Goal: Information Seeking & Learning: Learn about a topic

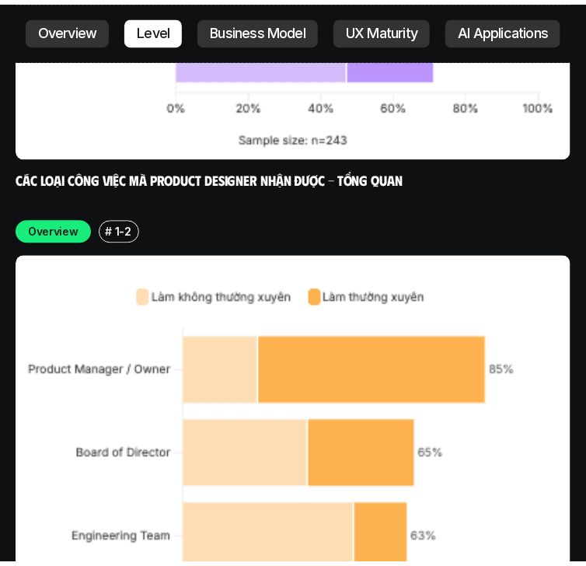
scroll to position [5699, 0]
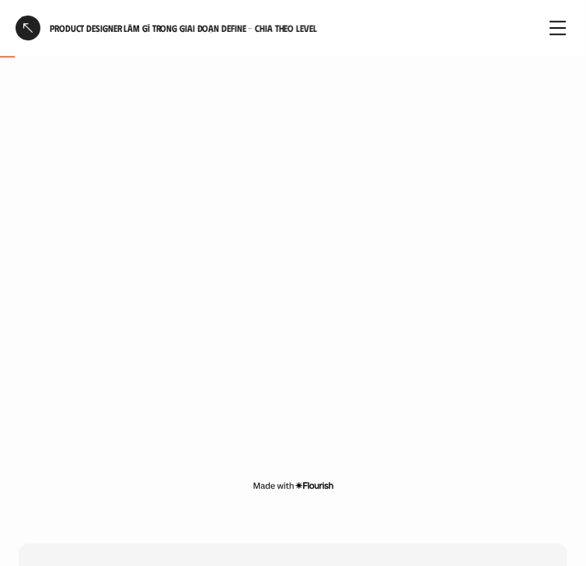
scroll to position [311, 0]
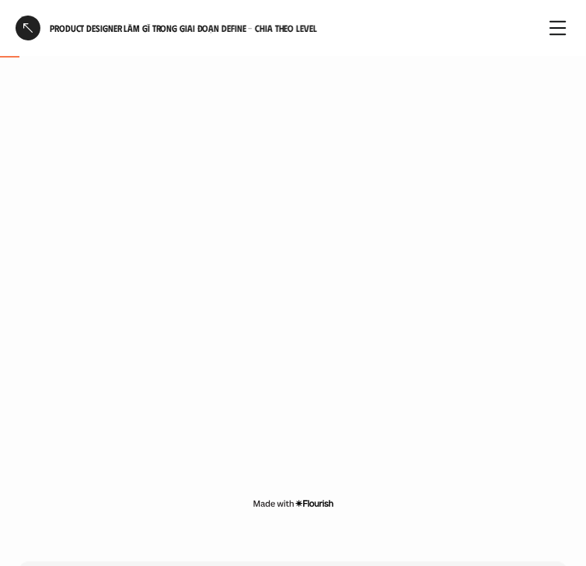
scroll to position [249, 0]
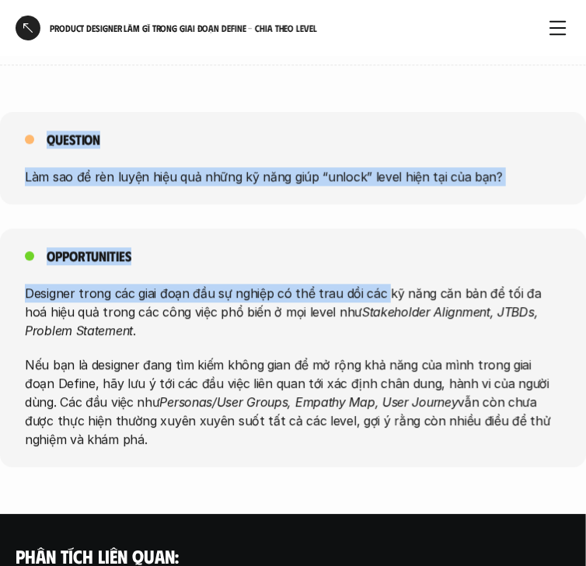
scroll to position [6668, 0]
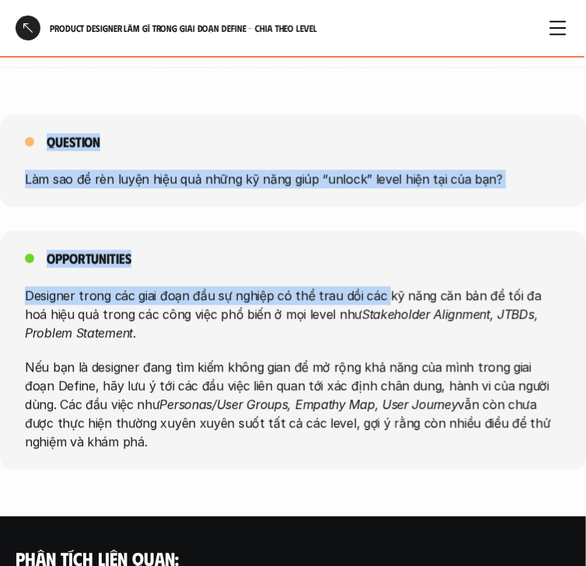
drag, startPoint x: 44, startPoint y: 374, endPoint x: 355, endPoint y: 388, distance: 311.8
copy div "Dữ liệu cho thấy giai đoạn Define là hoạt động cốt lõi xuyên suốt ở mọi cấp độ,…"
click at [433, 231] on div "Opportunities Designer trong các giai đoạn đầu sự nghiệp có thể trau dồi các kỹ…" at bounding box center [293, 350] width 586 height 239
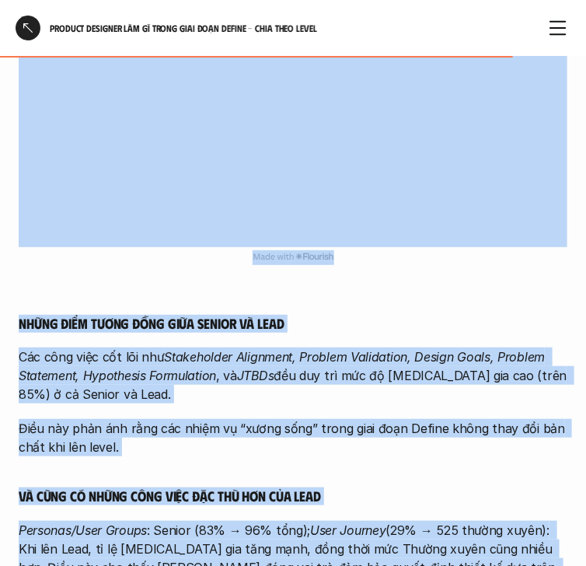
scroll to position [5860, 0]
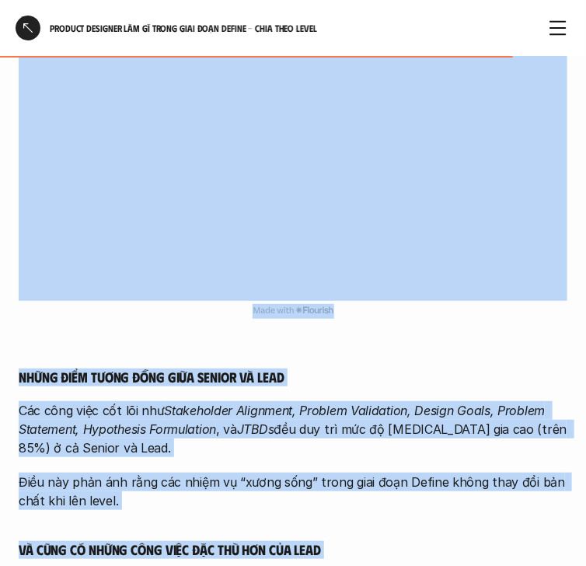
click at [372, 252] on div "Lead/Manager/Head/Chief Những điểm tương đồng giữa Senior và Lead Các công việc…" at bounding box center [293, 334] width 548 height 1082
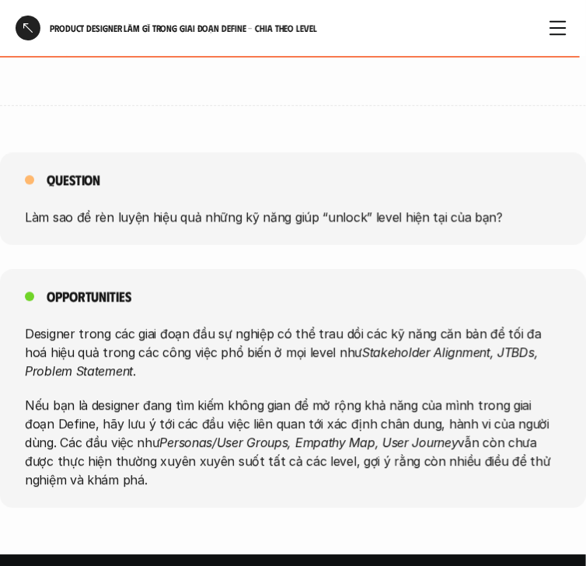
scroll to position [6730, 0]
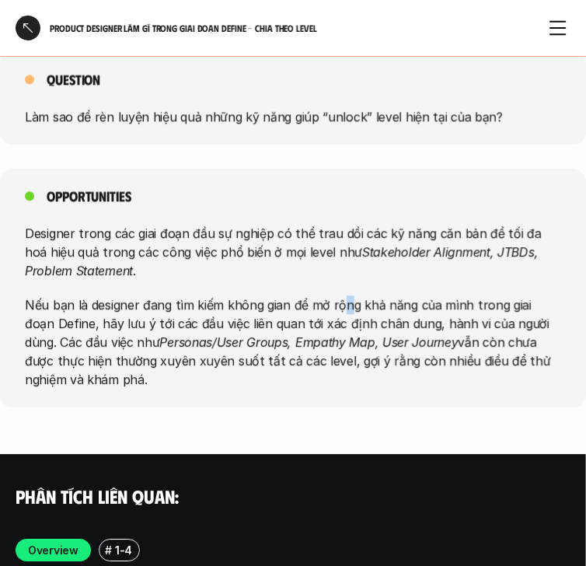
click at [337, 224] on div "Designer trong các giai đoạn đầu sự nghiệp có thể trau dồi các kỹ năng căn bản …" at bounding box center [293, 306] width 536 height 165
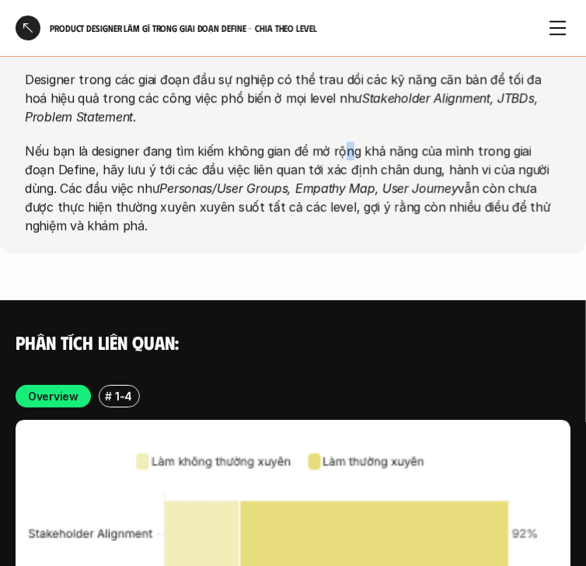
scroll to position [6917, 0]
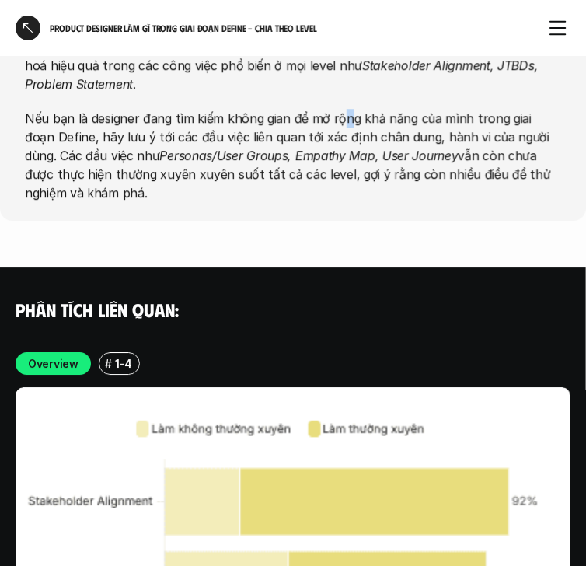
click at [37, 29] on div at bounding box center [28, 28] width 25 height 25
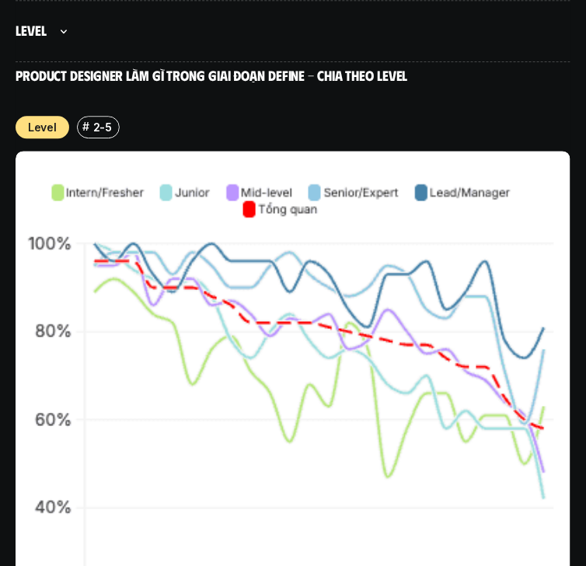
scroll to position [14220, 0]
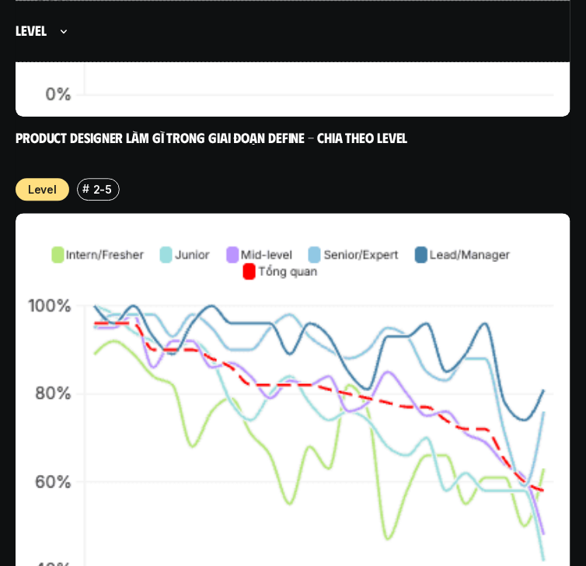
click at [291, 213] on img at bounding box center [293, 490] width 555 height 555
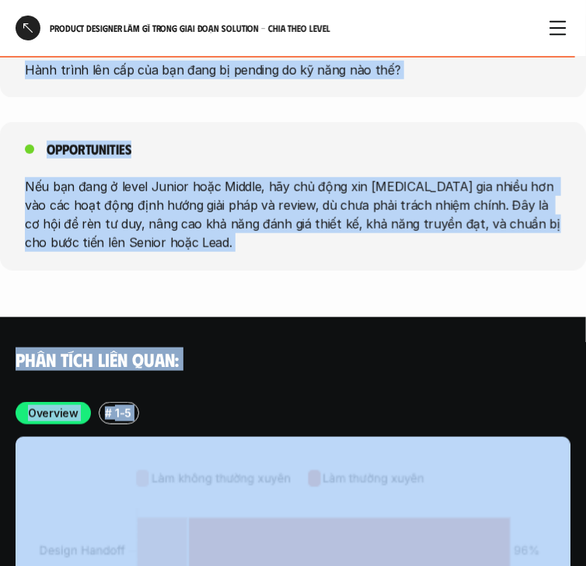
scroll to position [7601, 0]
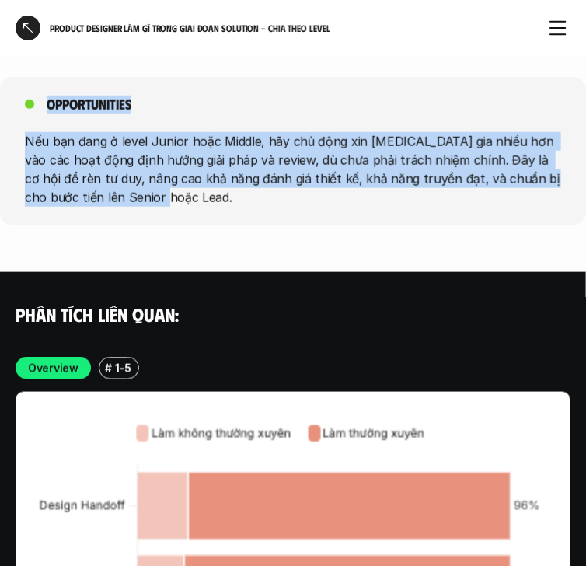
drag, startPoint x: 44, startPoint y: 254, endPoint x: 392, endPoint y: 147, distance: 363.4
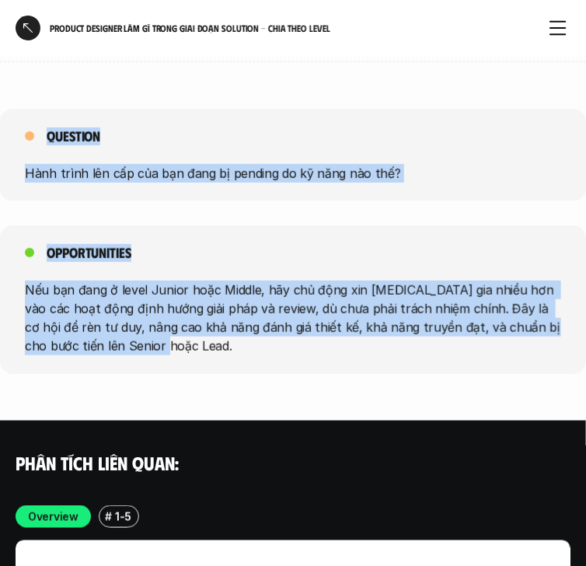
scroll to position [7415, 0]
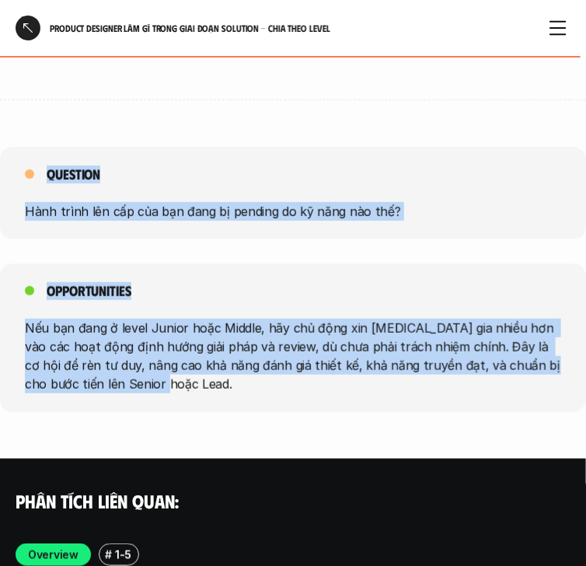
copy div "Các đầu việc mang tính thực thi được thực hiện phổ biến ở mọi level trong tập đ…"
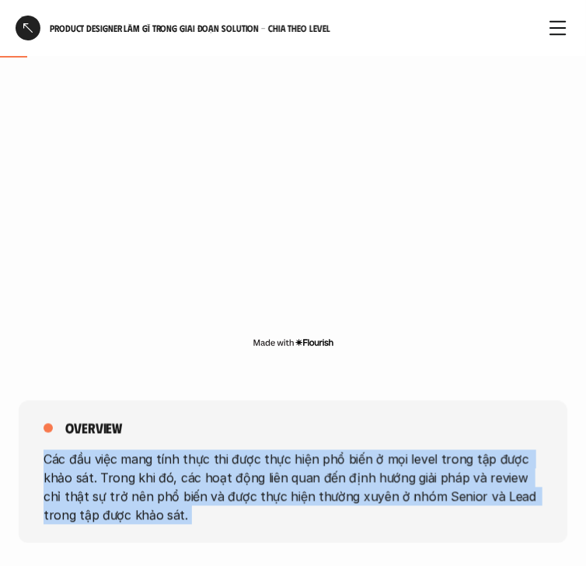
scroll to position [402, 0]
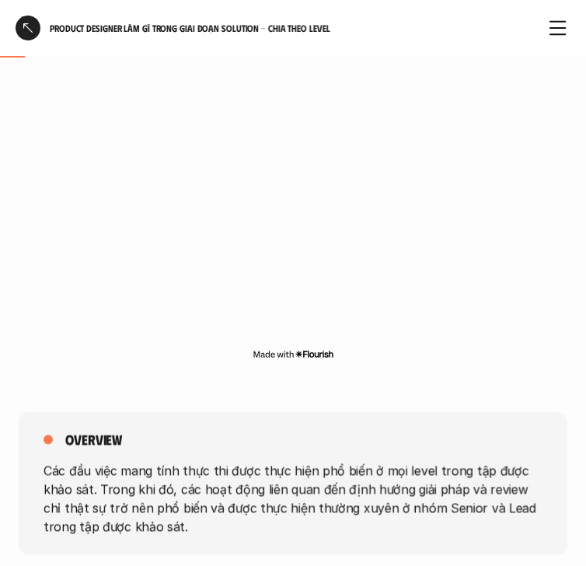
click at [323, 420] on div "overview Các đầu việc mang tính thực thi được thực hiện phổ biến ở mọi level tr…" at bounding box center [293, 484] width 548 height 142
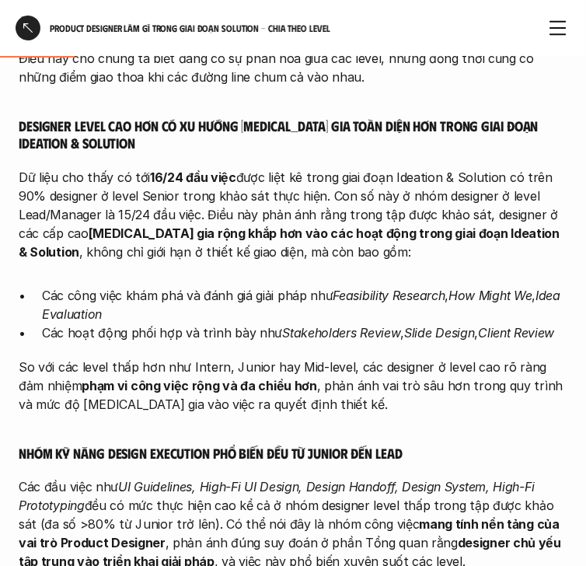
scroll to position [1023, 0]
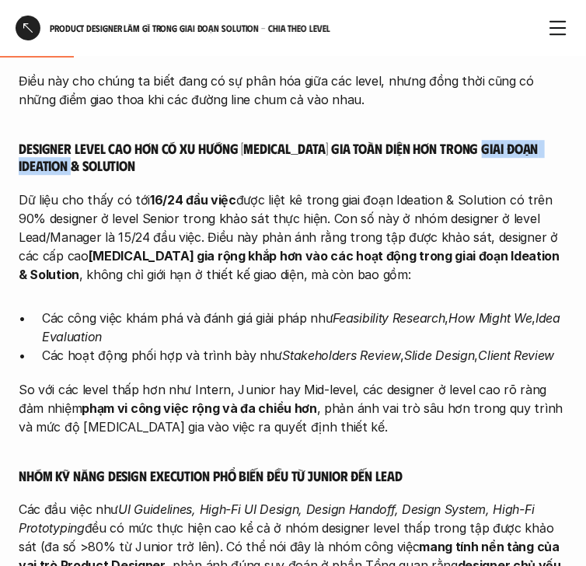
drag, startPoint x: 71, startPoint y: 164, endPoint x: 489, endPoint y: 149, distance: 418.2
click at [489, 149] on h5 "Designer level cao hơn có xu hướng tham gia toàn diện hơn trong giai đoạn Ideat…" at bounding box center [293, 157] width 548 height 35
click at [526, 144] on h5 "Designer level cao hơn có xu hướng tham gia toàn diện hơn trong giai đoạn Ideat…" at bounding box center [293, 157] width 548 height 35
click at [57, 168] on h5 "Designer level cao hơn có xu hướng tham gia toàn diện hơn trong giai đoạn Ideat…" at bounding box center [293, 157] width 548 height 35
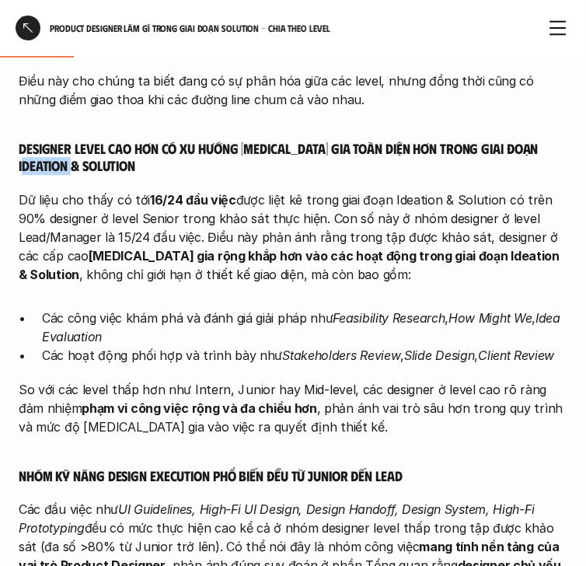
click at [57, 169] on h5 "Designer level cao hơn có xu hướng tham gia toàn diện hơn trong giai đoạn Ideat…" at bounding box center [293, 157] width 548 height 35
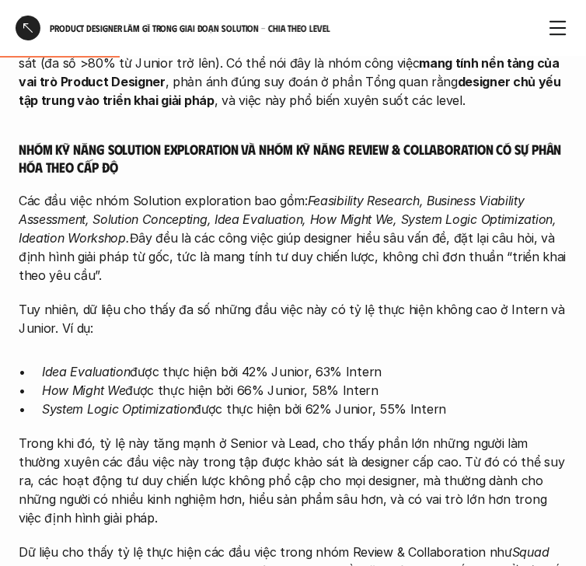
scroll to position [1458, 0]
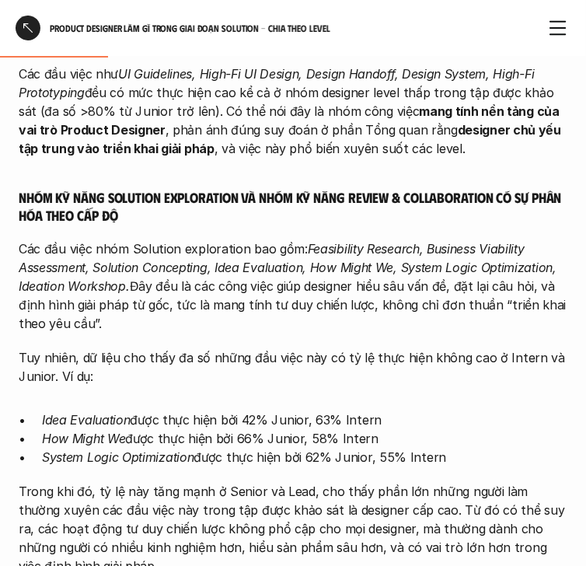
drag, startPoint x: 127, startPoint y: 284, endPoint x: 134, endPoint y: 316, distance: 33.4
click at [134, 316] on p "Các đầu việc nhóm Solution exploration bao gồm: Feasibility Research, Business …" at bounding box center [293, 285] width 548 height 93
copy p ". Đây đều là các công việc giúp designer hiểu sâu vấn đề, đặt lại câu hỏi, và đ…"
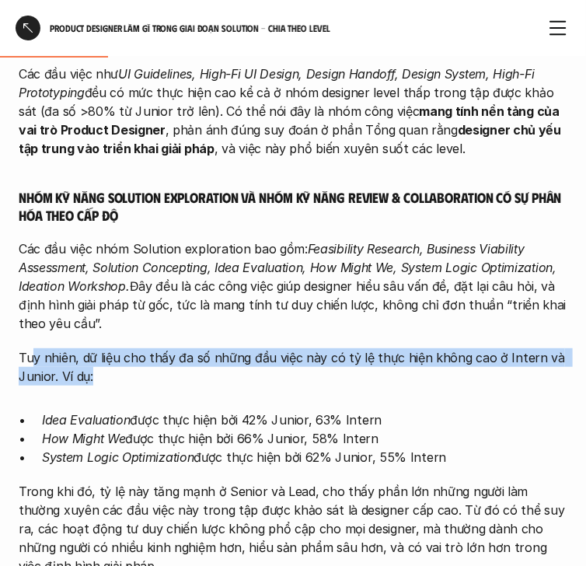
drag, startPoint x: 30, startPoint y: 355, endPoint x: 200, endPoint y: 381, distance: 172.2
click at [200, 381] on p "Tuy nhiên, dữ liệu cho thấy đa số những đầu việc này có tỷ lệ thực hiện không c…" at bounding box center [293, 366] width 548 height 37
click at [71, 379] on p "Tuy nhiên, dữ liệu cho thấy đa số những đầu việc này có tỷ lệ thực hiện không c…" at bounding box center [293, 366] width 548 height 37
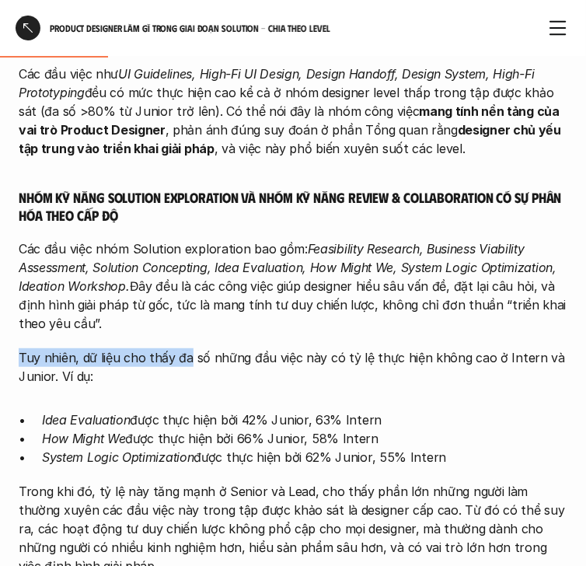
drag, startPoint x: 21, startPoint y: 356, endPoint x: 183, endPoint y: 346, distance: 162.7
click at [184, 348] on p "Tuy nhiên, dữ liệu cho thấy đa số những đầu việc này có tỷ lệ thực hiện không c…" at bounding box center [293, 366] width 548 height 37
copy p "Tuy nhiên, dữ liệu cho thấy đa"
click at [376, 353] on p "Tuy nhiên, dữ liệu cho thấy đa số những đầu việc này có tỷ lệ thực hiện không c…" at bounding box center [293, 366] width 548 height 37
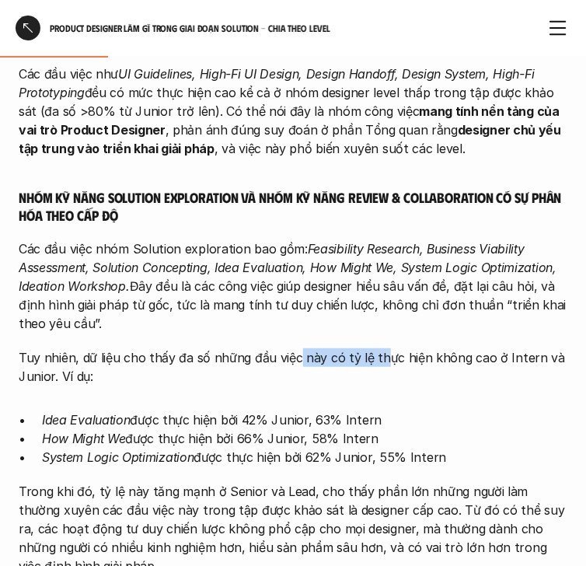
drag, startPoint x: 295, startPoint y: 357, endPoint x: 378, endPoint y: 365, distance: 83.5
click at [378, 365] on p "Tuy nhiên, dữ liệu cho thấy đa số những đầu việc này có tỷ lệ thực hiện không c…" at bounding box center [293, 366] width 548 height 37
click at [230, 360] on p "Tuy nhiên, dữ liệu cho thấy đa số những đầu việc này có tỷ lệ thực hiện không c…" at bounding box center [293, 366] width 548 height 37
drag, startPoint x: 207, startPoint y: 357, endPoint x: 485, endPoint y: 355, distance: 277.4
click at [485, 355] on p "Tuy nhiên, dữ liệu cho thấy đa số những đầu việc này có tỷ lệ thực hiện không c…" at bounding box center [293, 366] width 548 height 37
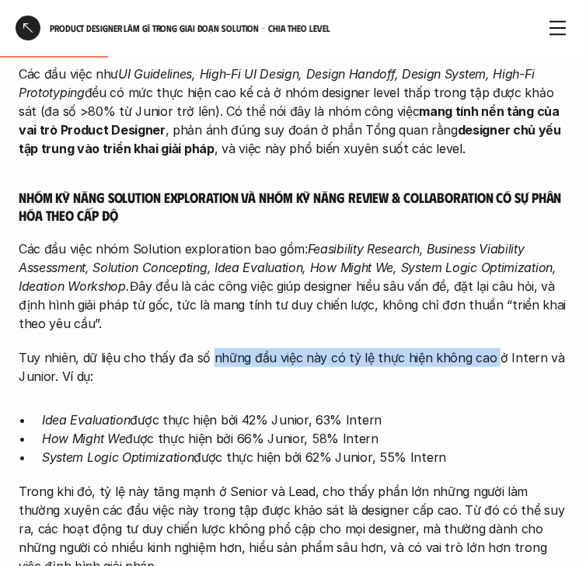
copy p "những đầu việc này có tỷ lệ thực hiện không cao"
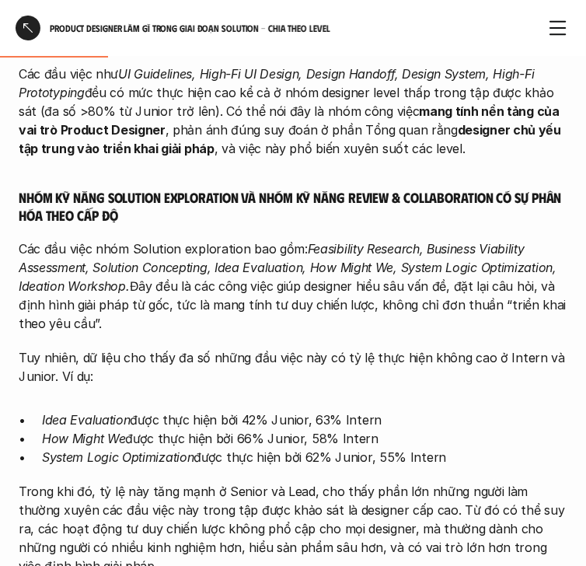
click at [290, 436] on p "How Might We được thực hiện bởi 66% Junior, 58% Intern" at bounding box center [304, 438] width 525 height 19
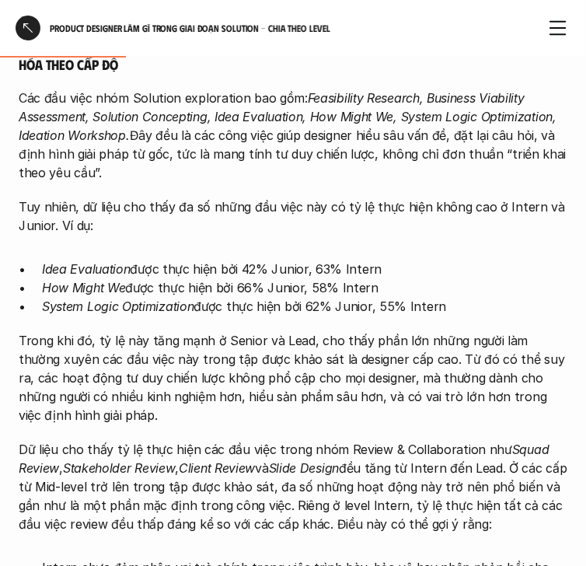
scroll to position [1707, 0]
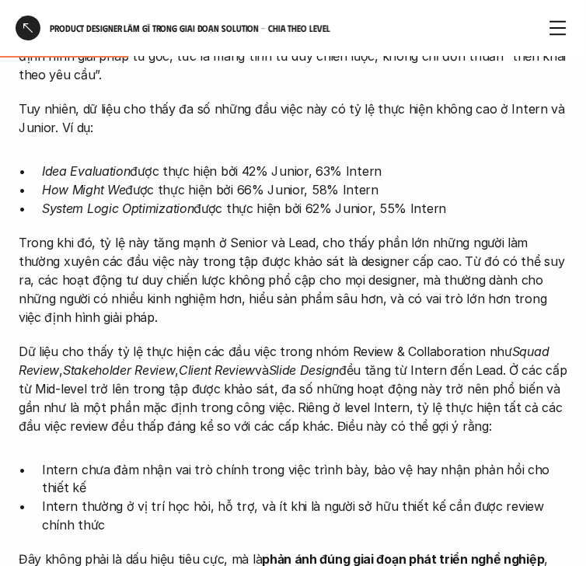
click at [321, 298] on p "Trong khi đó, tỷ lệ này tăng mạnh ở Senior và Lead, cho thấy phần lớn những ngư…" at bounding box center [293, 279] width 548 height 93
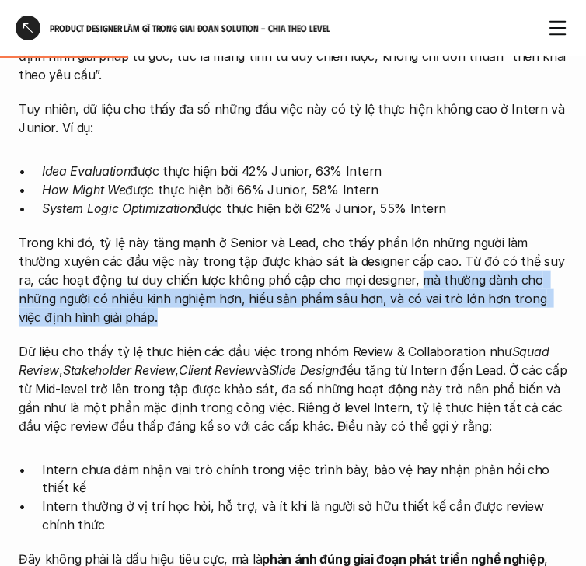
drag, startPoint x: 370, startPoint y: 280, endPoint x: 329, endPoint y: 320, distance: 56.6
click at [329, 320] on p "Trong khi đó, tỷ lệ này tăng mạnh ở Senior và Lead, cho thấy phần lớn những ngư…" at bounding box center [293, 279] width 548 height 93
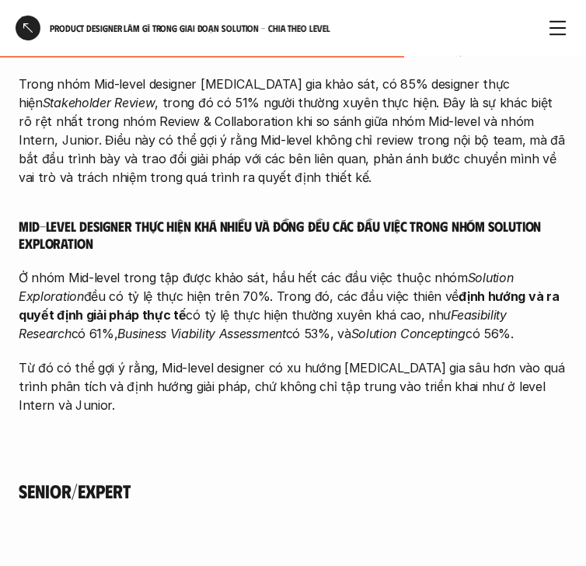
scroll to position [5187, 0]
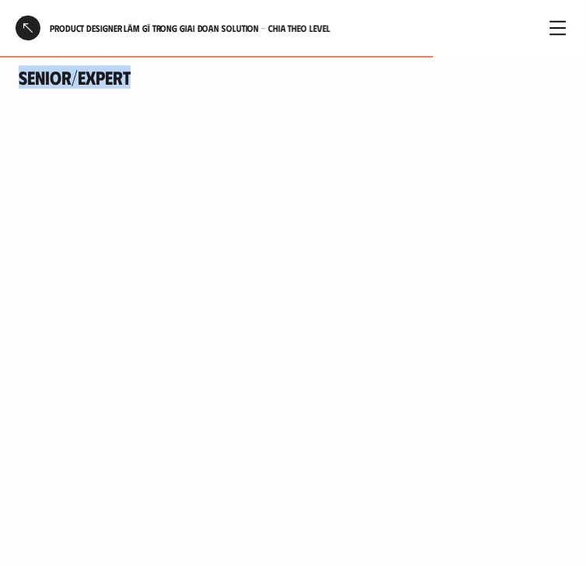
scroll to position [5560, 0]
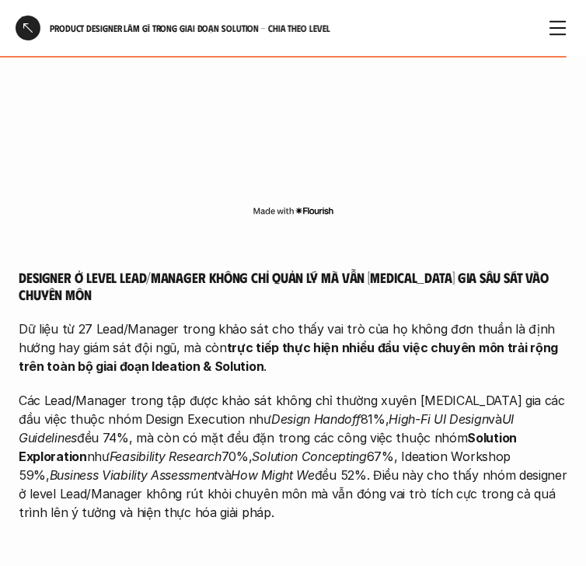
scroll to position [6927, 0]
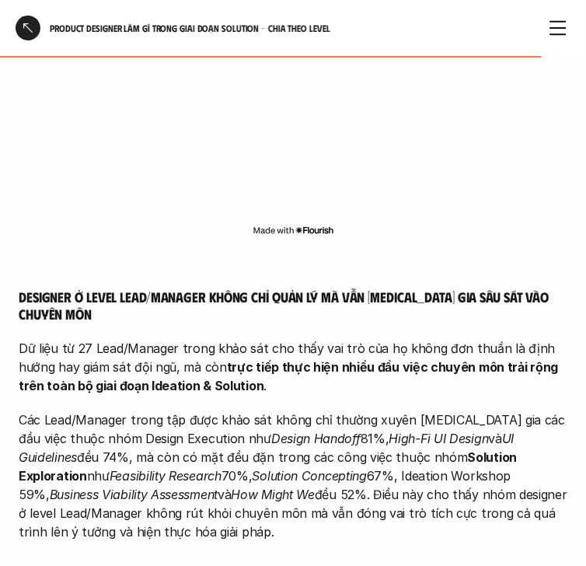
click at [179, 410] on p "Các Lead/Manager trong tập được khảo sát không chỉ thường xuyên tham gia các đầ…" at bounding box center [293, 475] width 548 height 131
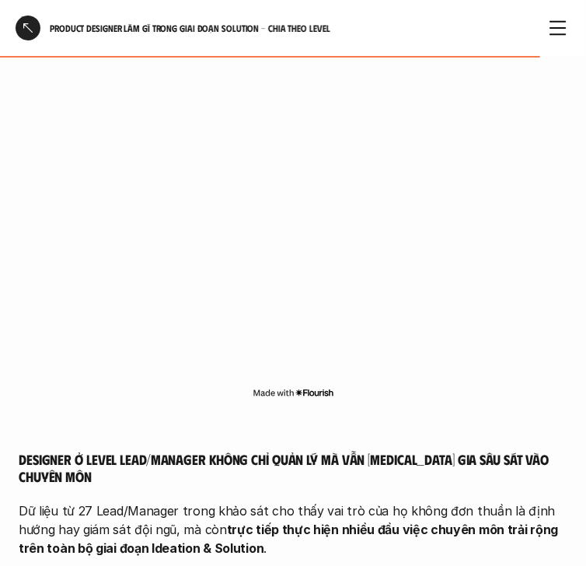
scroll to position [6617, 0]
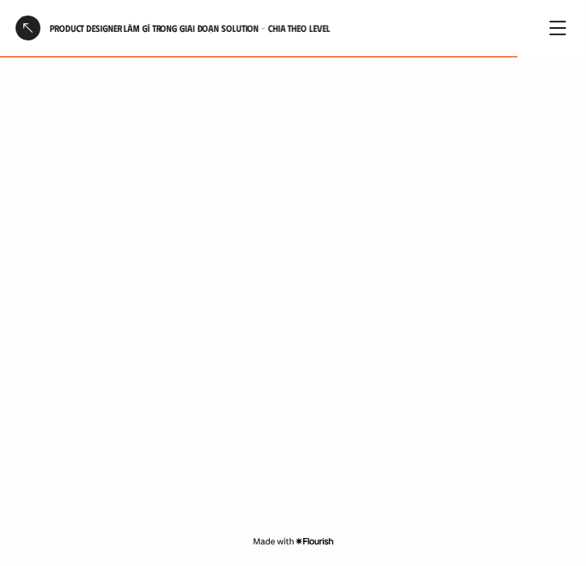
click at [23, 30] on div at bounding box center [28, 28] width 25 height 25
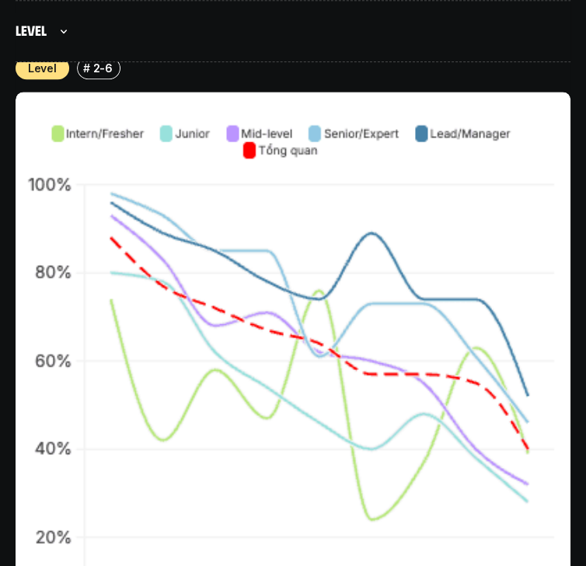
scroll to position [14987, 0]
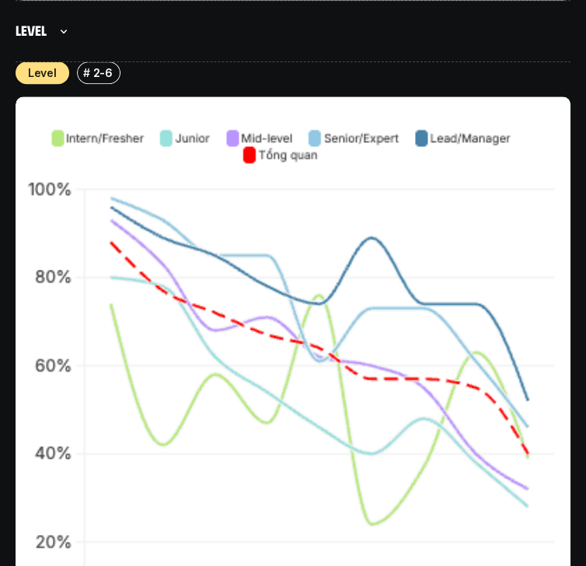
click at [306, 214] on img at bounding box center [293, 373] width 555 height 555
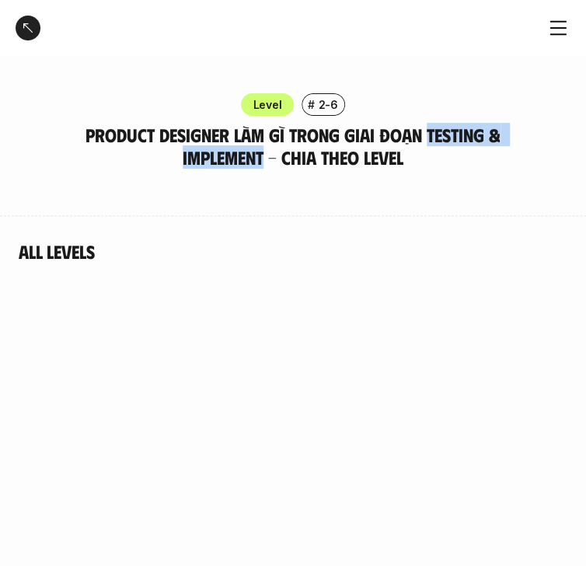
drag, startPoint x: 427, startPoint y: 133, endPoint x: 263, endPoint y: 151, distance: 164.9
click at [263, 151] on h4 "Product Designer làm gì trong giai đoạn Testing & Implement - Chia theo Level" at bounding box center [293, 146] width 498 height 45
copy h4 "Testing & Implement"
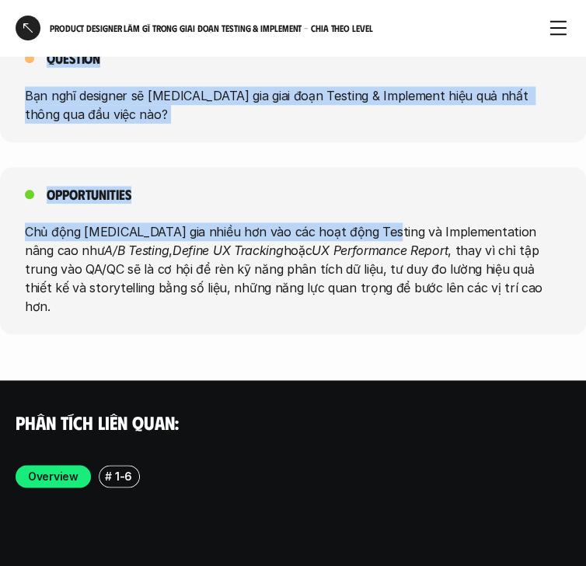
scroll to position [6064, 0]
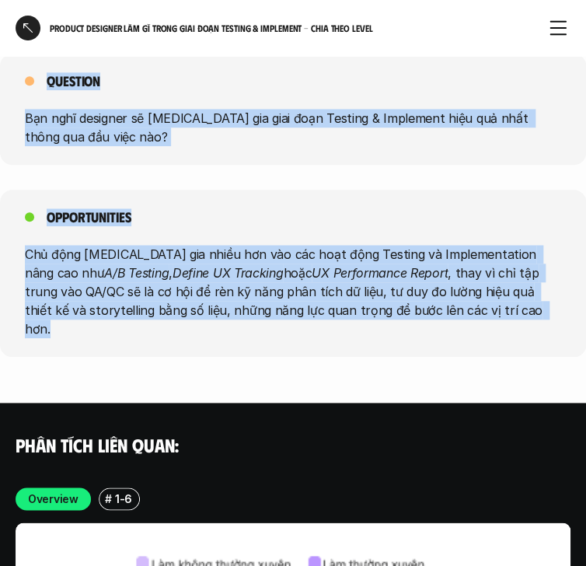
drag, startPoint x: 45, startPoint y: 308, endPoint x: 426, endPoint y: 224, distance: 389.8
copy div "Nhìn chung càng ở level cao, tỷ lệ designer thực hiện các công việc trong giai …"
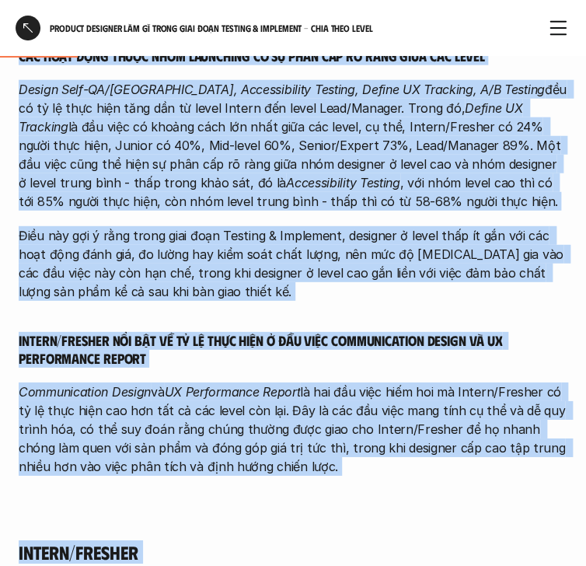
scroll to position [870, 0]
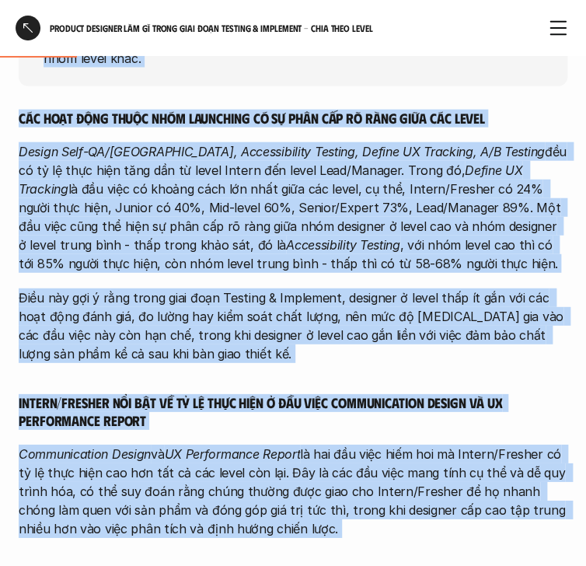
click at [301, 196] on p "Design Self-QA/QC, Accessibility Testing, Define UX Tracking, A/B Testing đều c…" at bounding box center [293, 207] width 548 height 131
click at [415, 264] on p "Design Self-QA/QC, Accessibility Testing, Define UX Tracking, A/B Testing đều c…" at bounding box center [293, 207] width 548 height 131
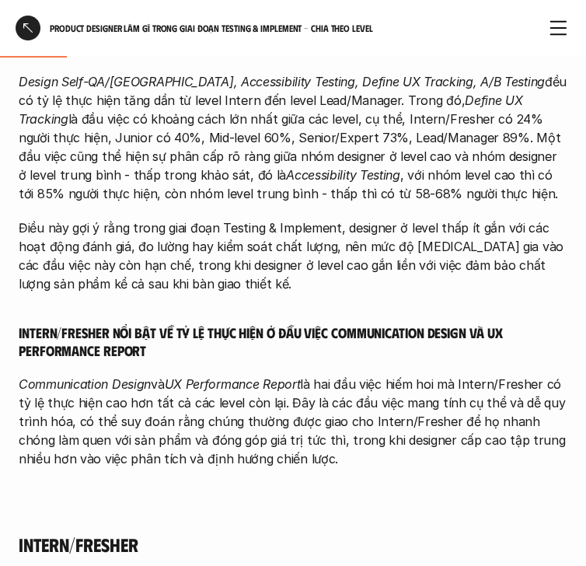
scroll to position [1057, 0]
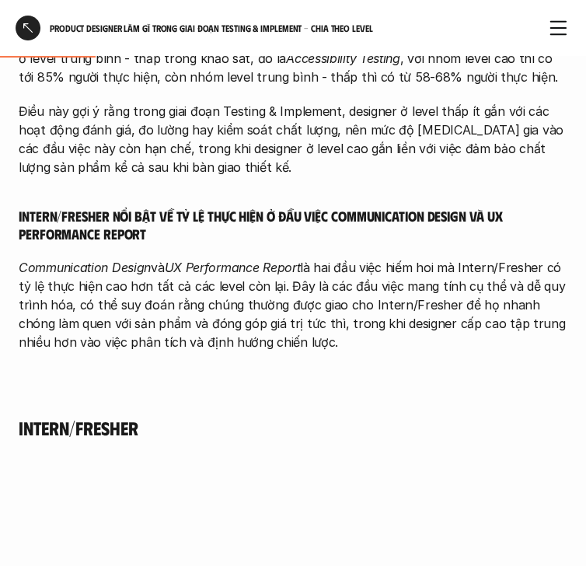
drag, startPoint x: 357, startPoint y: 252, endPoint x: 382, endPoint y: 266, distance: 28.9
click at [357, 252] on div "Các hoạt động thuộc nhóm Launching có sự phân cấp rõ ràng giữa các level Design…" at bounding box center [293, 137] width 548 height 429
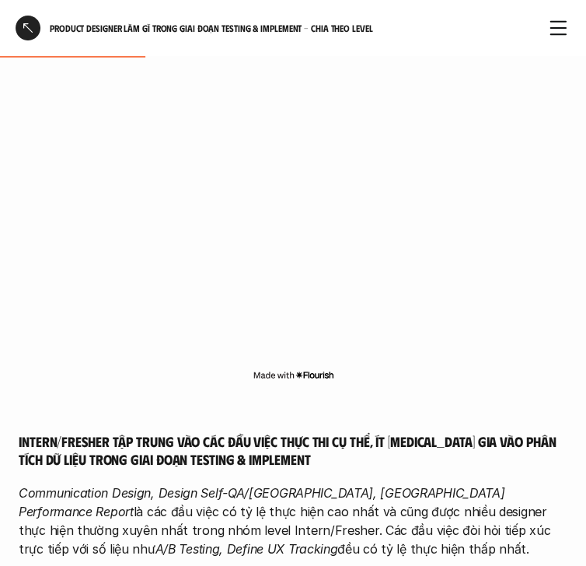
scroll to position [1616, 0]
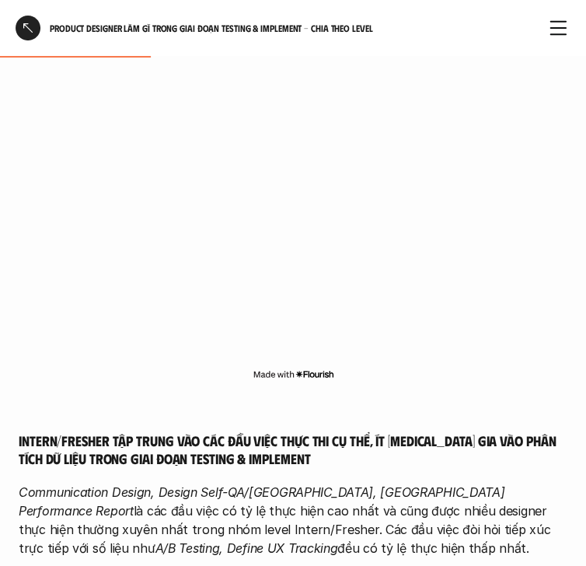
click at [23, 22] on div at bounding box center [28, 28] width 25 height 25
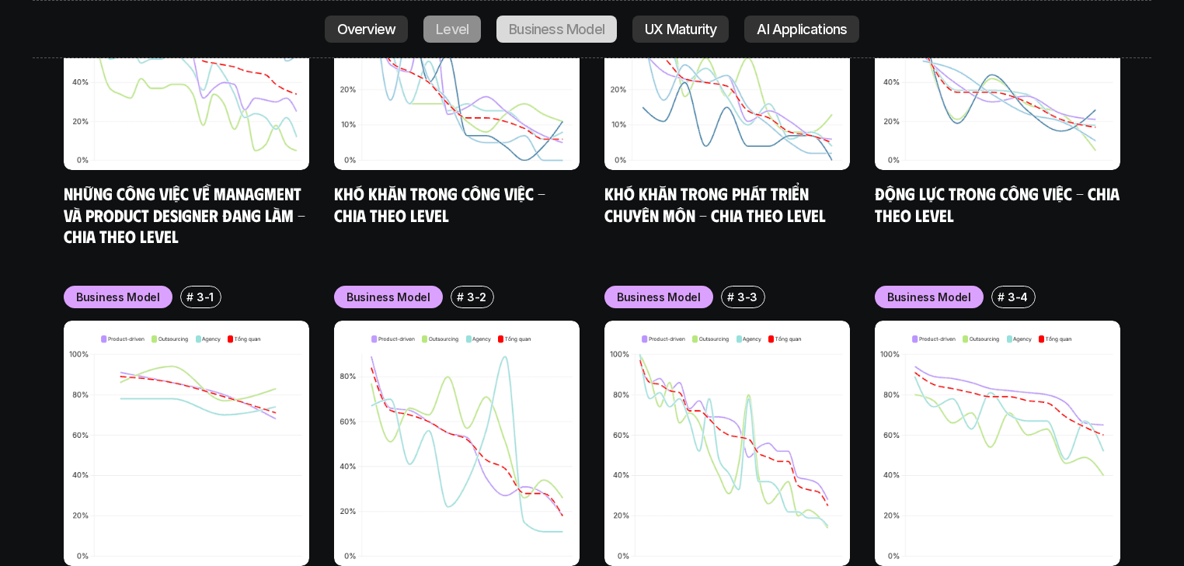
scroll to position [7231, 0]
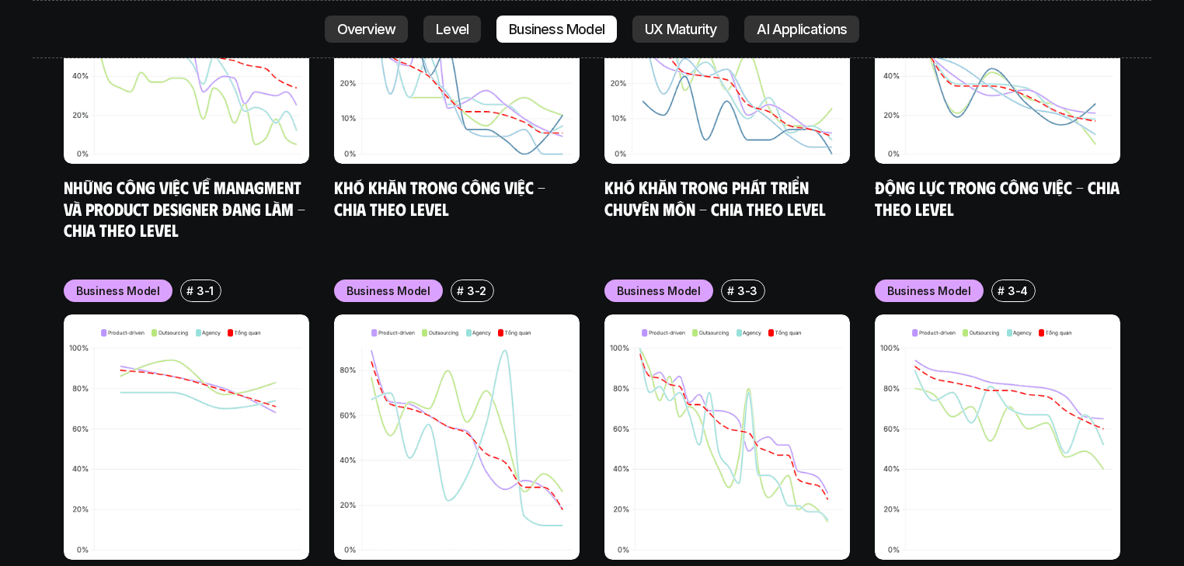
click at [190, 315] on img at bounding box center [186, 437] width 245 height 245
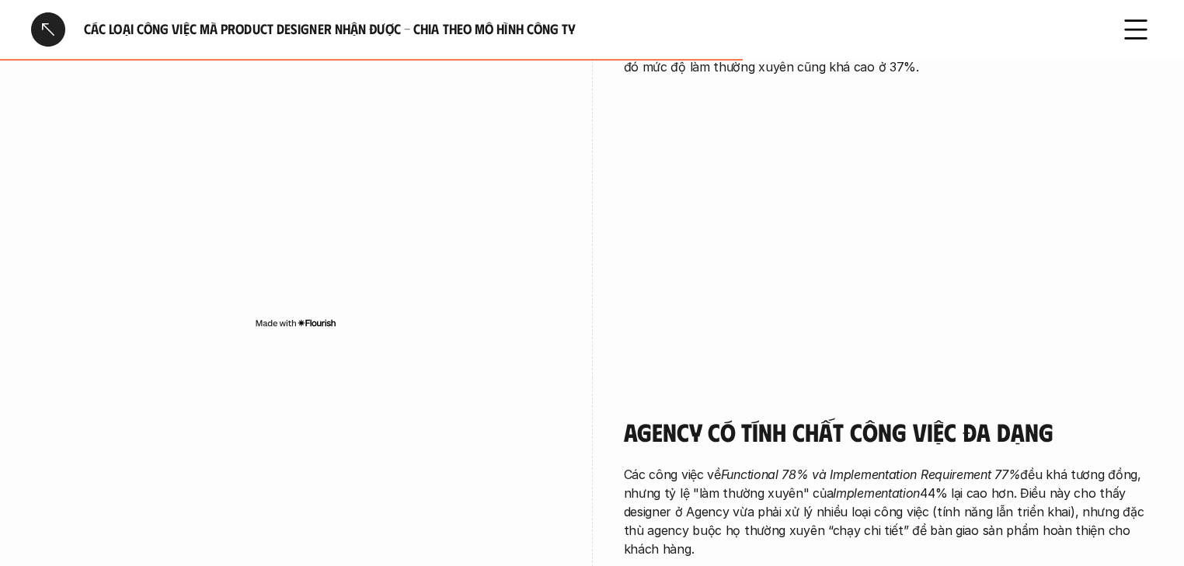
scroll to position [1740, 0]
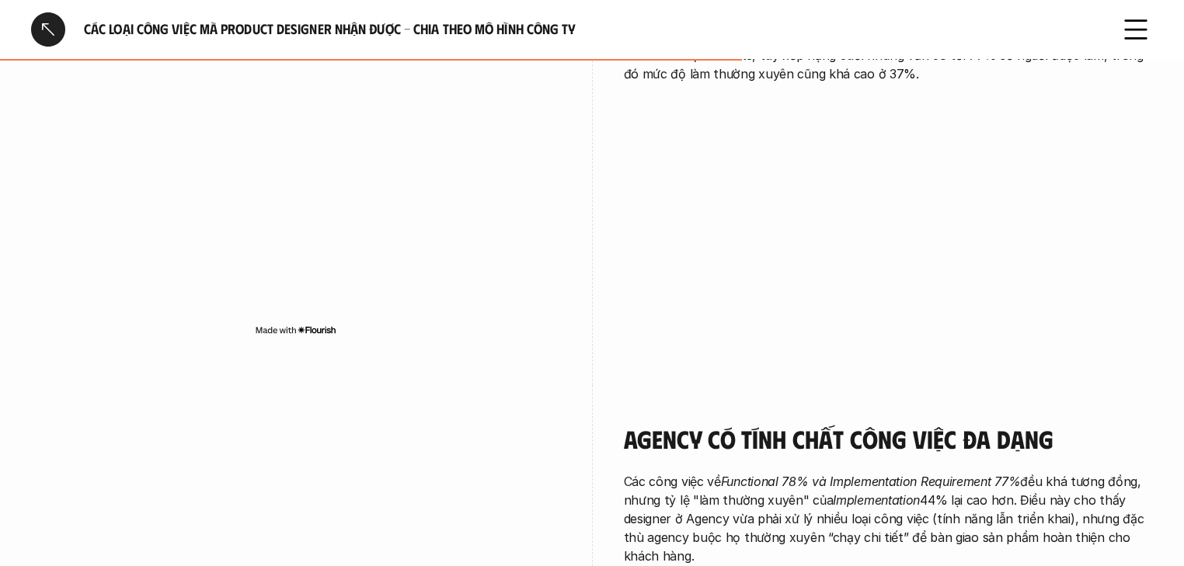
click at [47, 14] on div at bounding box center [48, 29] width 34 height 34
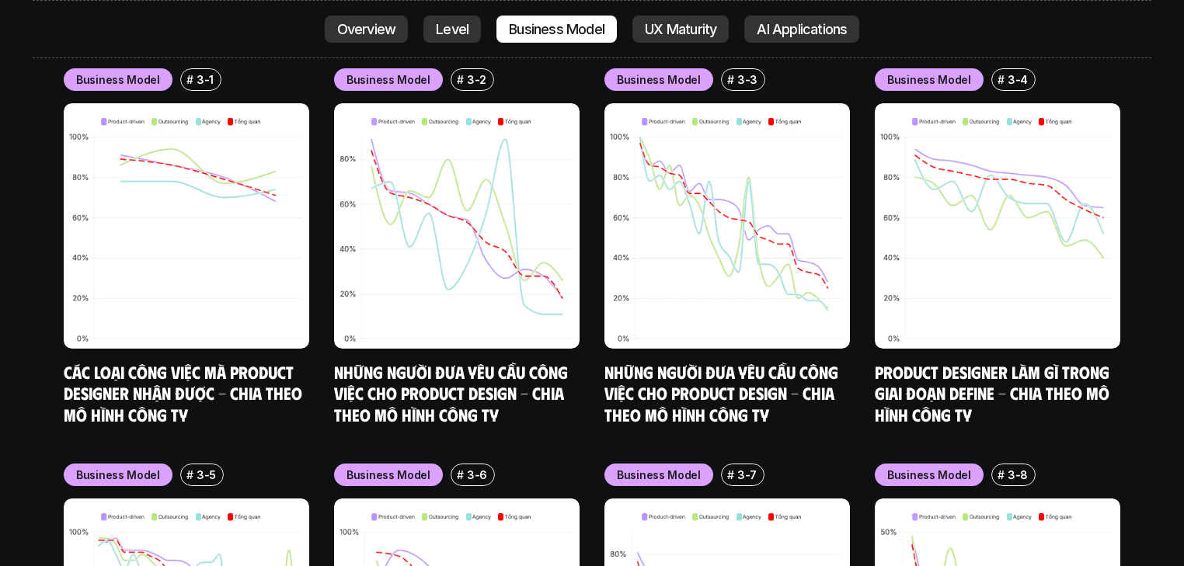
scroll to position [7419, 0]
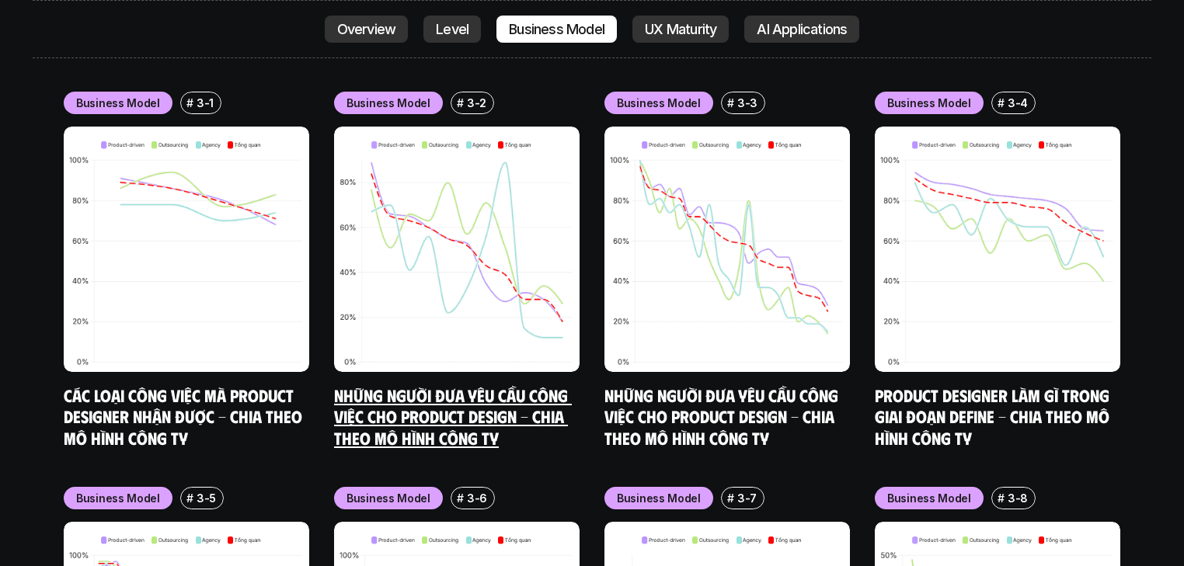
drag, startPoint x: 446, startPoint y: 351, endPoint x: 597, endPoint y: 357, distance: 150.8
click at [585, 357] on div "Business Model # 3-1 Các loại công việc mà Product Designer nhận được - Chia th…" at bounding box center [592, 468] width 1057 height 753
drag, startPoint x: 546, startPoint y: 350, endPoint x: 469, endPoint y: 302, distance: 90.3
drag, startPoint x: 469, startPoint y: 302, endPoint x: 416, endPoint y: 326, distance: 58.1
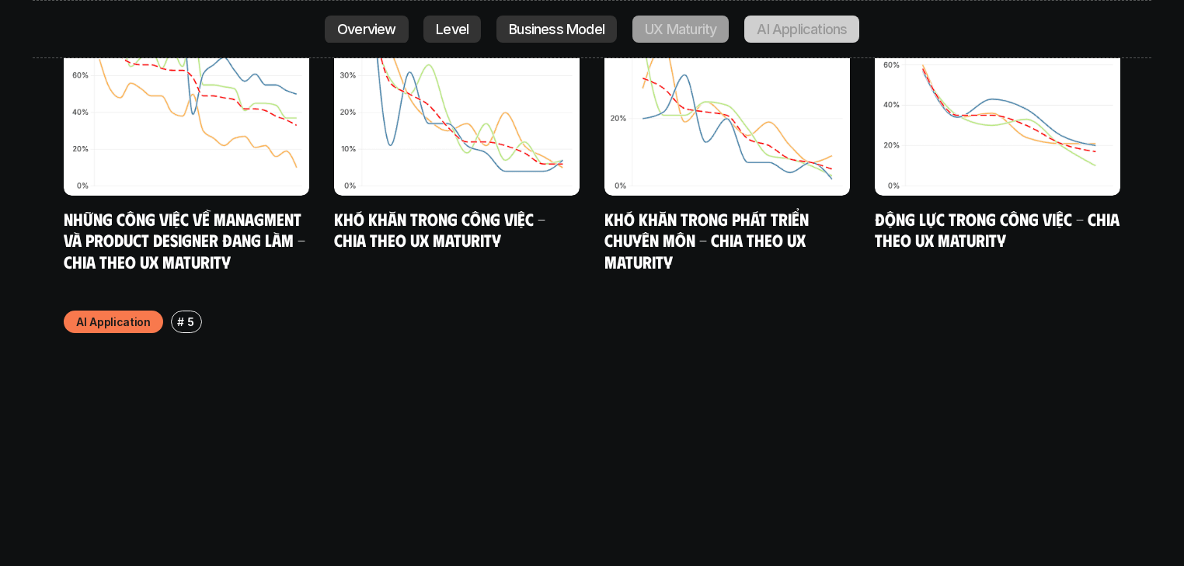
scroll to position [9222, 0]
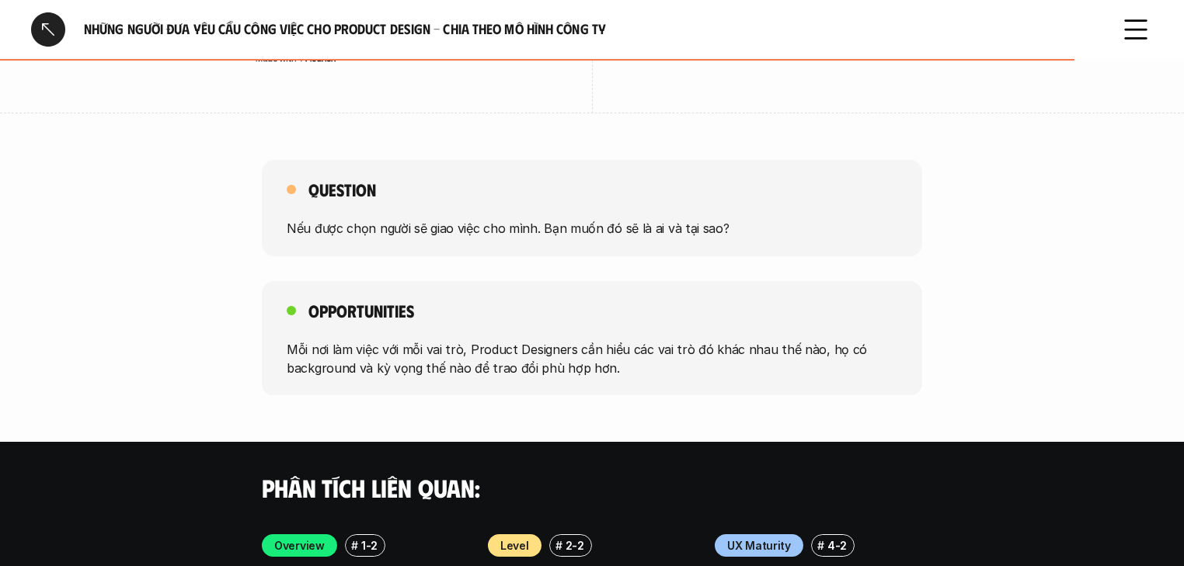
scroll to position [2486, 0]
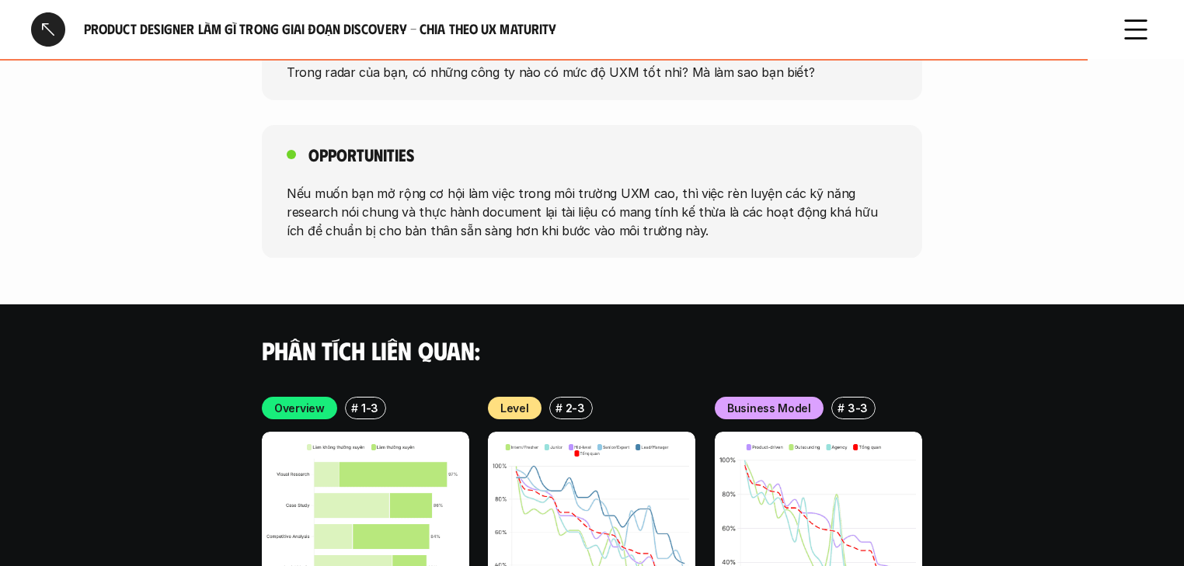
scroll to position [2672, 0]
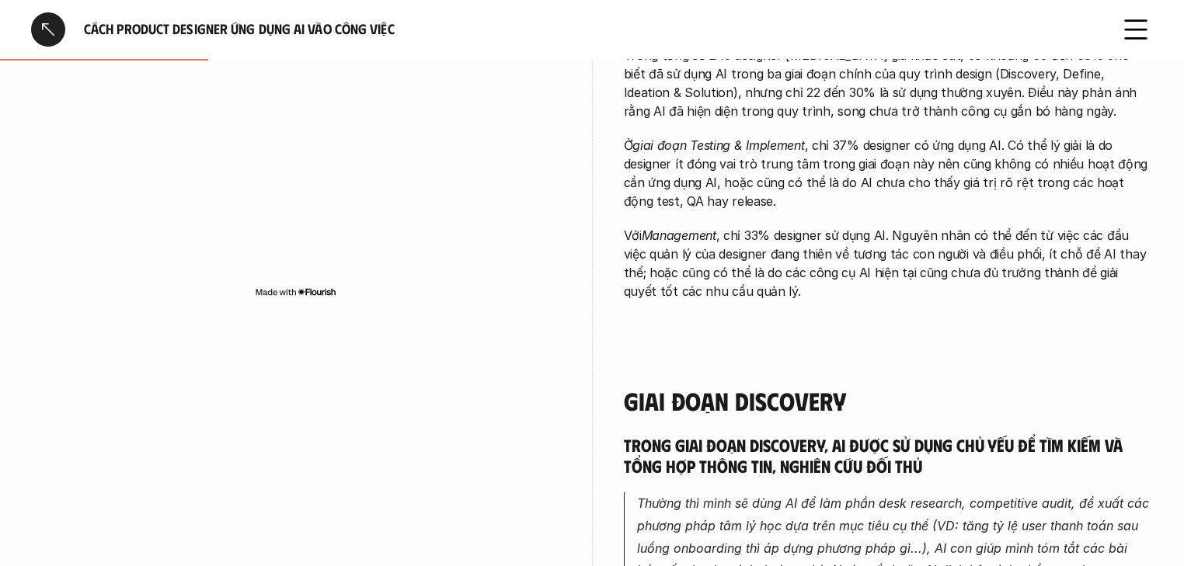
scroll to position [2610, 0]
